Goal: Task Accomplishment & Management: Manage account settings

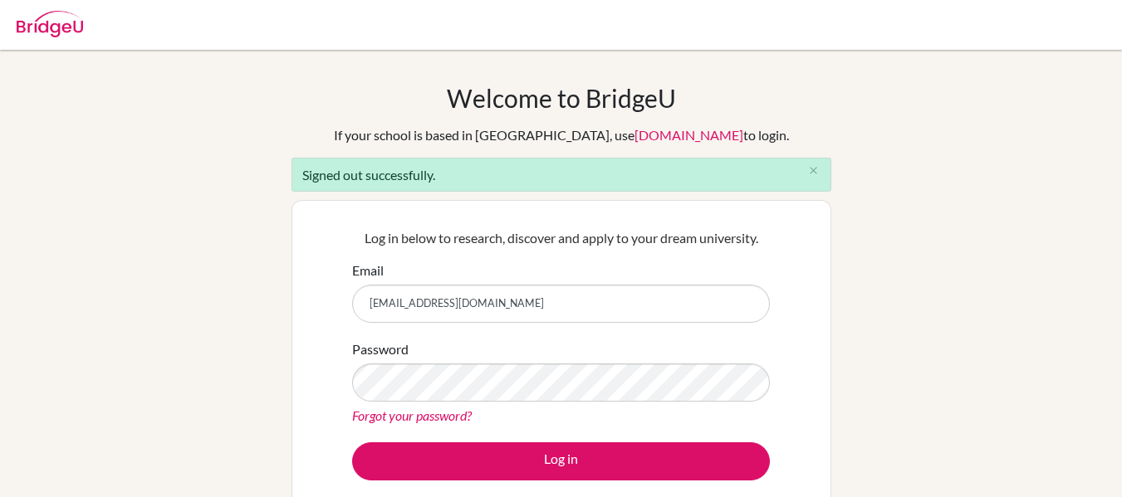
click at [500, 311] on input "[EMAIL_ADDRESS][DOMAIN_NAME]" at bounding box center [561, 304] width 418 height 38
type input "[EMAIL_ADDRESS][DOMAIN_NAME]"
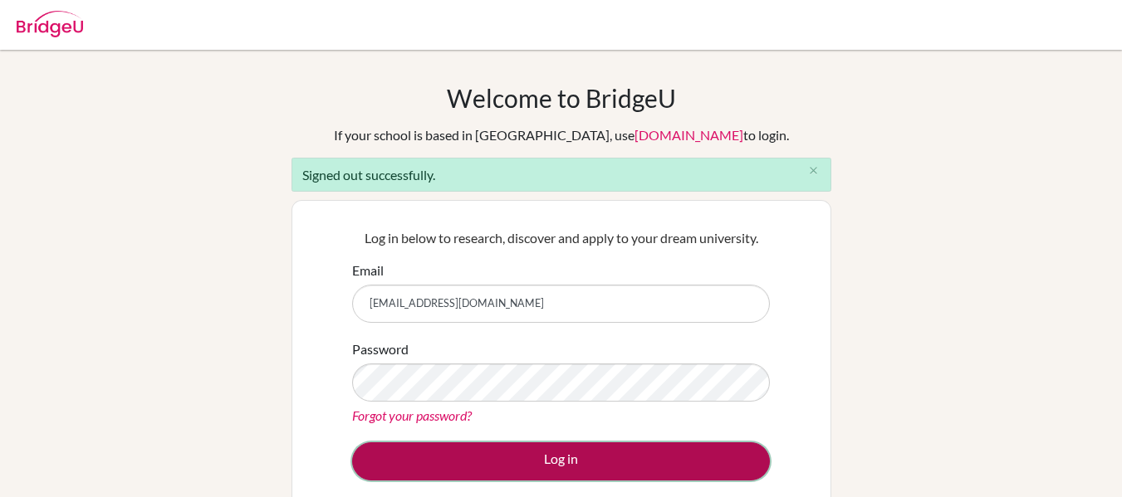
click at [556, 465] on button "Log in" at bounding box center [561, 462] width 418 height 38
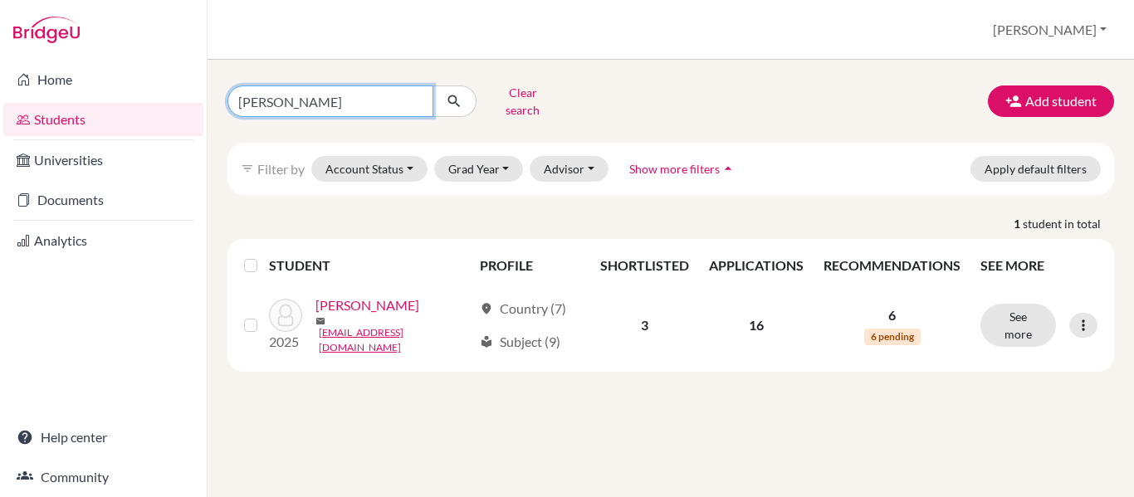
click at [362, 100] on input "luis chavez" at bounding box center [331, 102] width 206 height 32
type input "l"
type input "sofia"
click button "submit" at bounding box center [455, 102] width 44 height 32
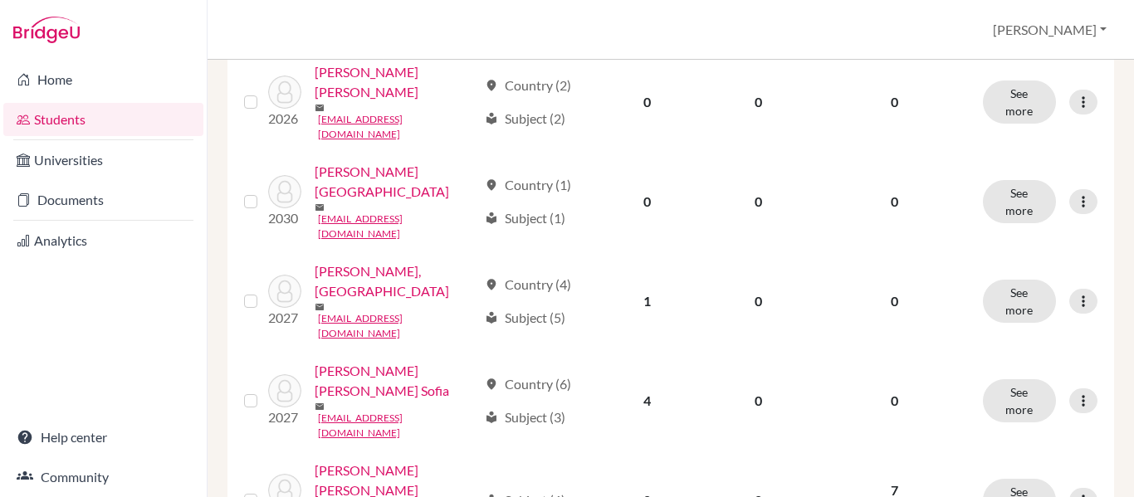
scroll to position [453, 0]
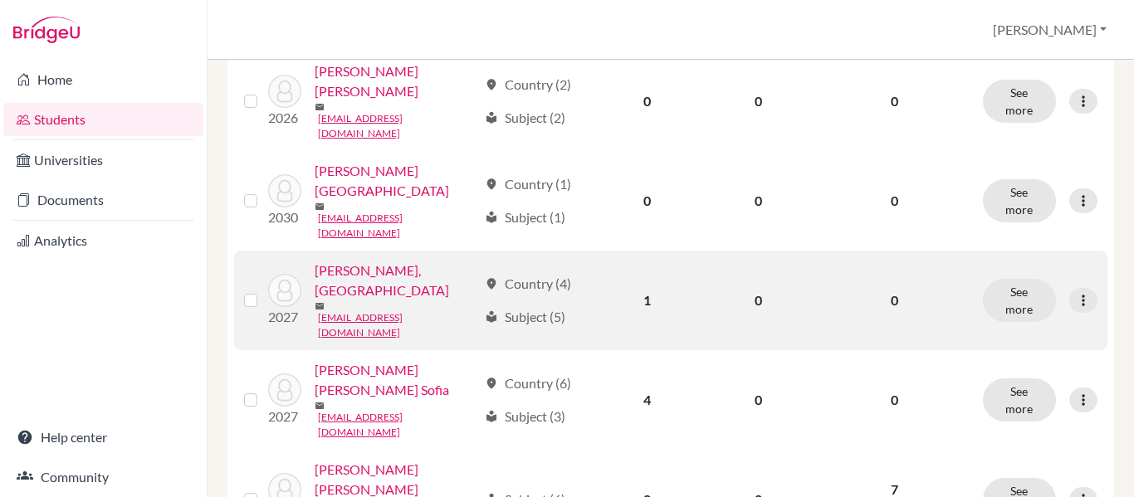
click at [413, 261] on link "Borjas Hurtado, Sofia" at bounding box center [397, 281] width 164 height 40
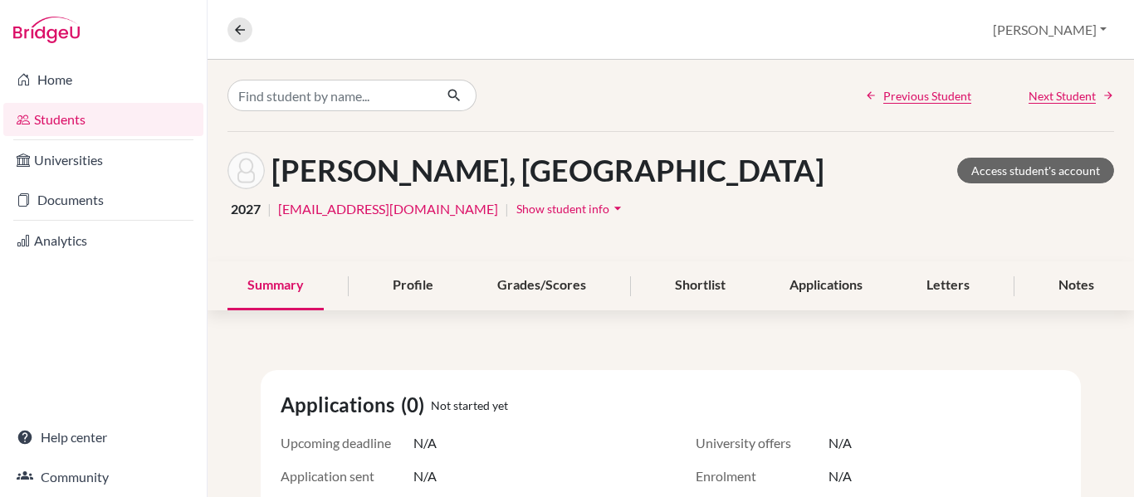
click at [610, 203] on icon "arrow_drop_down" at bounding box center [618, 208] width 17 height 17
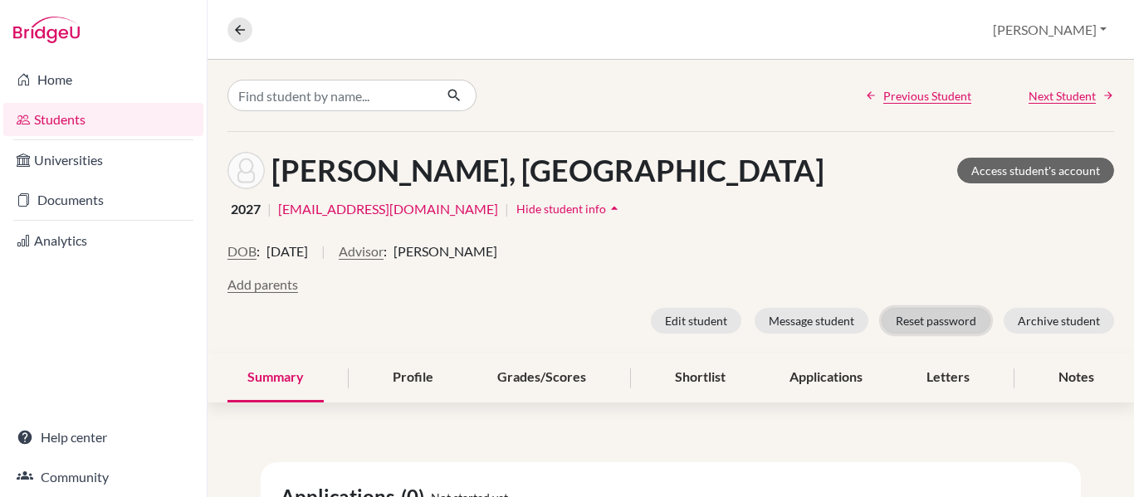
click at [943, 319] on button "Reset password" at bounding box center [936, 321] width 109 height 26
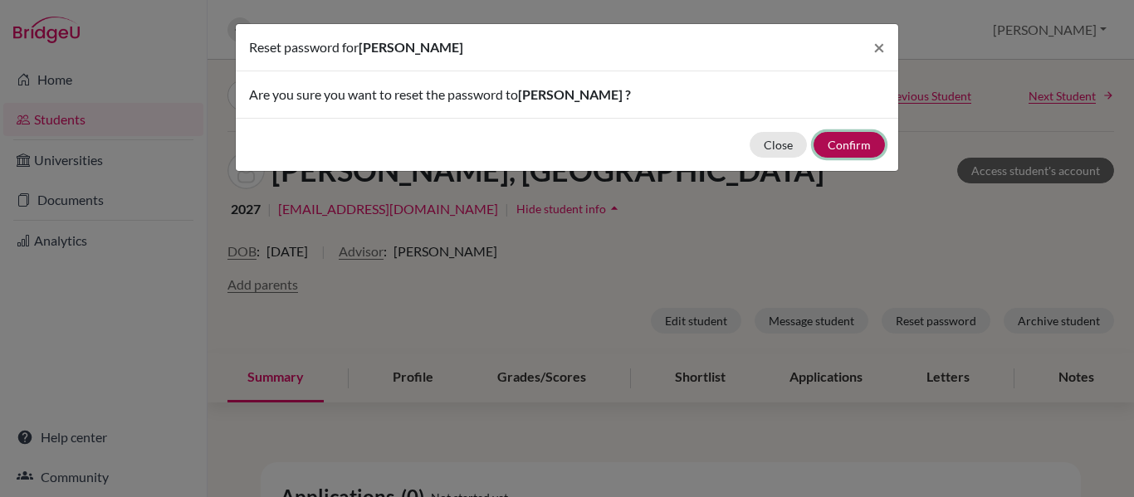
click at [850, 148] on button "Confirm" at bounding box center [849, 145] width 71 height 26
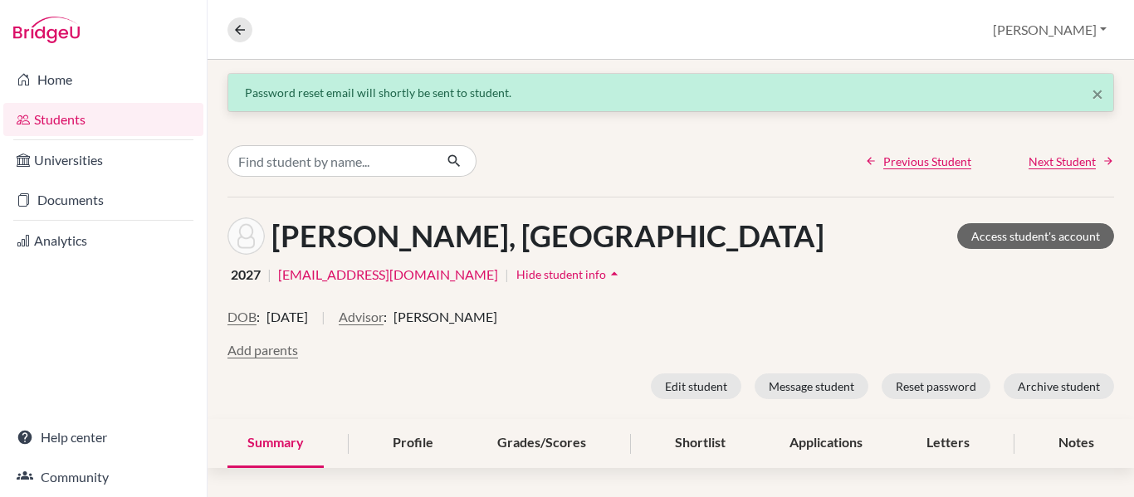
click at [86, 125] on link "Students" at bounding box center [103, 119] width 200 height 33
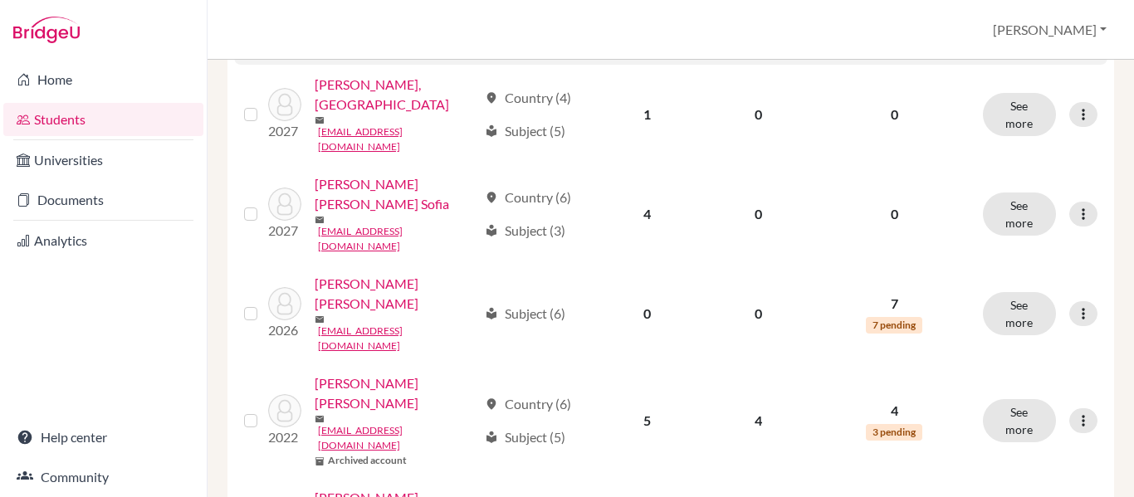
scroll to position [640, 0]
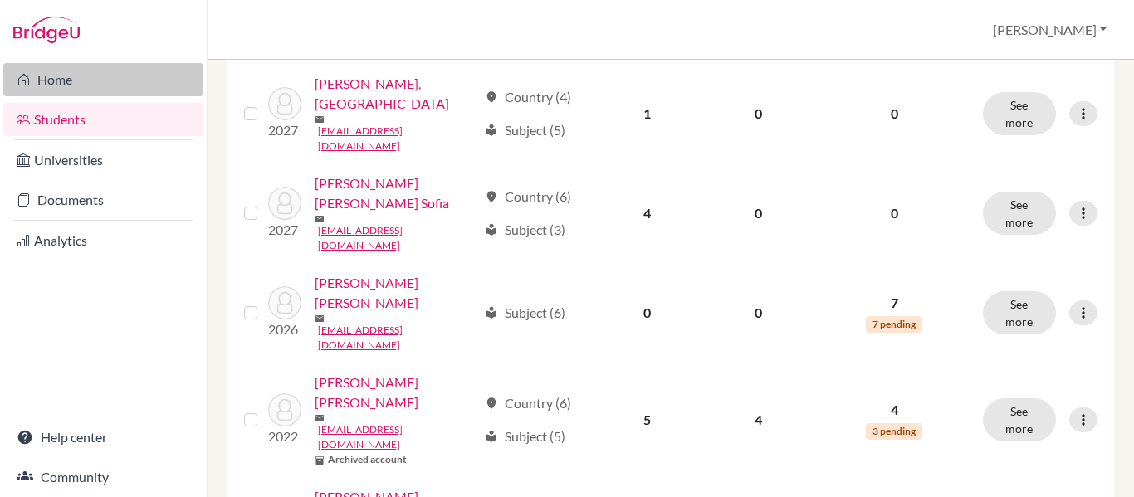
click at [72, 76] on link "Home" at bounding box center [103, 79] width 200 height 33
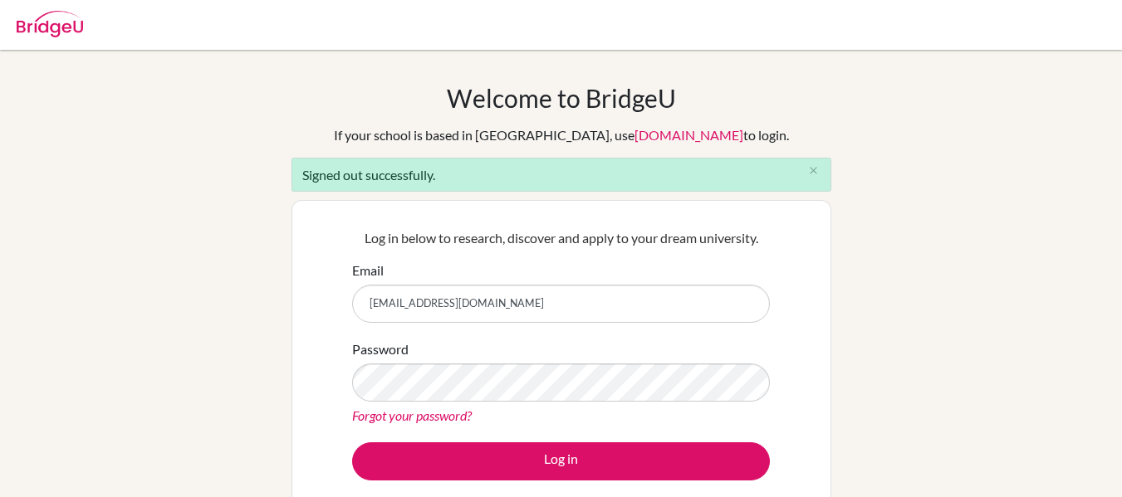
click at [511, 296] on input "[EMAIL_ADDRESS][DOMAIN_NAME]" at bounding box center [561, 304] width 418 height 38
type input "[EMAIL_ADDRESS][DOMAIN_NAME]"
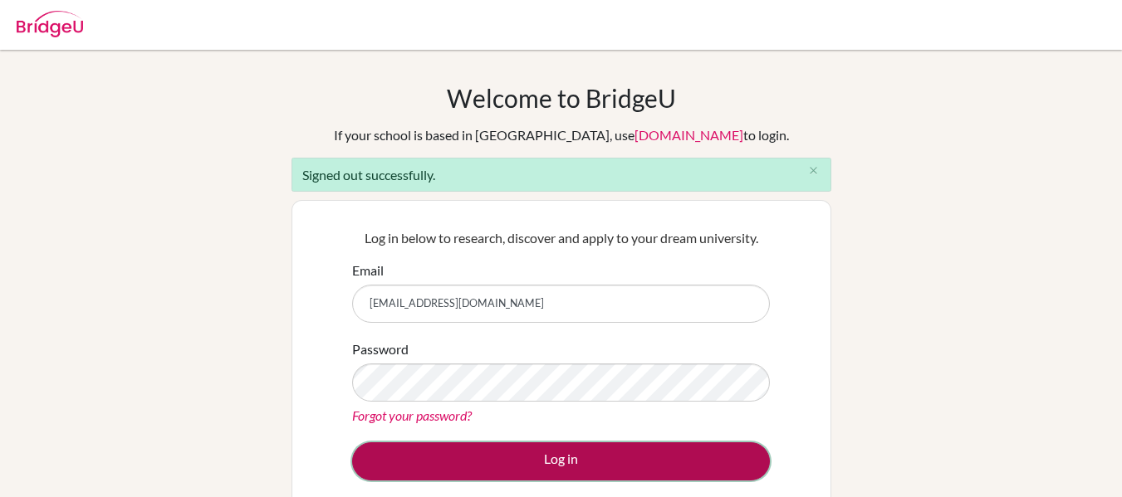
click at [551, 461] on button "Log in" at bounding box center [561, 462] width 418 height 38
